Goal: Information Seeking & Learning: Learn about a topic

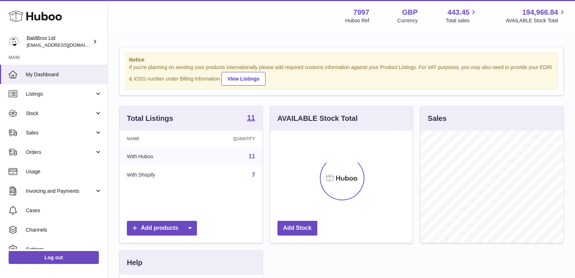
scroll to position [112, 143]
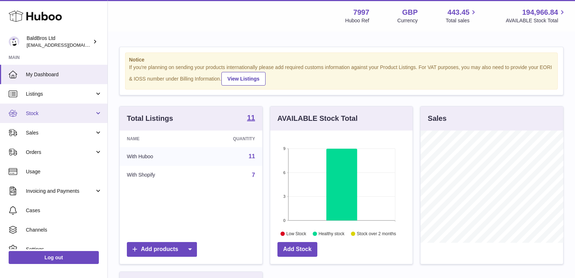
click at [63, 112] on span "Stock" at bounding box center [60, 113] width 69 height 7
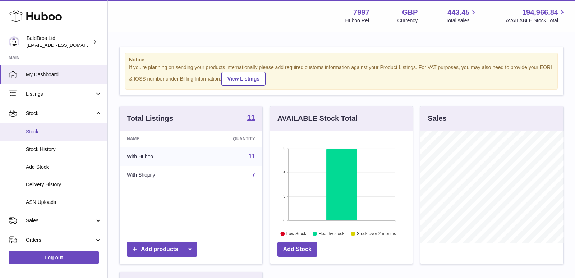
click at [59, 130] on span "Stock" at bounding box center [64, 131] width 76 height 7
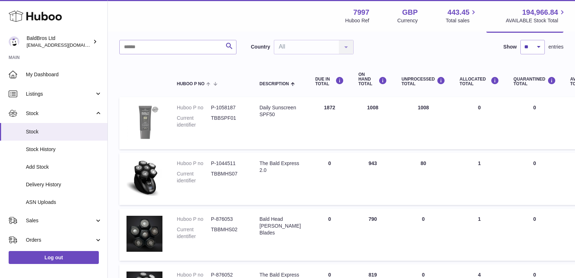
scroll to position [27, 0]
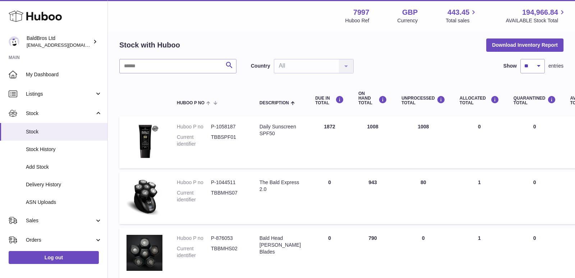
click at [225, 126] on dd "P-1058187" at bounding box center [228, 126] width 34 height 7
copy dl "P-1058187"
drag, startPoint x: 259, startPoint y: 126, endPoint x: 280, endPoint y: 146, distance: 28.8
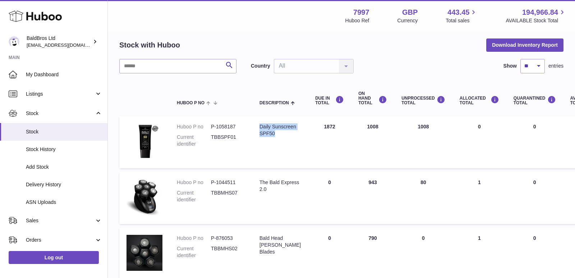
click at [280, 146] on td "Description Daily Sunscreen SPF50" at bounding box center [280, 142] width 56 height 52
